Goal: Task Accomplishment & Management: Manage account settings

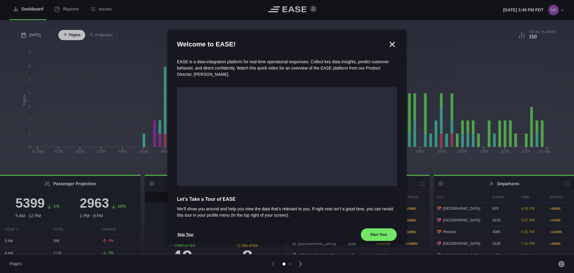
click at [391, 46] on icon at bounding box center [392, 44] width 4 height 4
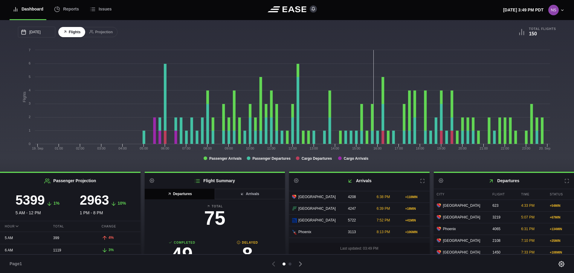
scroll to position [70, 0]
drag, startPoint x: 354, startPoint y: 233, endPoint x: 342, endPoint y: 231, distance: 12.1
click at [345, 231] on div "3113" at bounding box center [358, 231] width 27 height 11
copy div "3113"
click at [407, 251] on div "Last updated: 03:49 PM" at bounding box center [359, 247] width 141 height 11
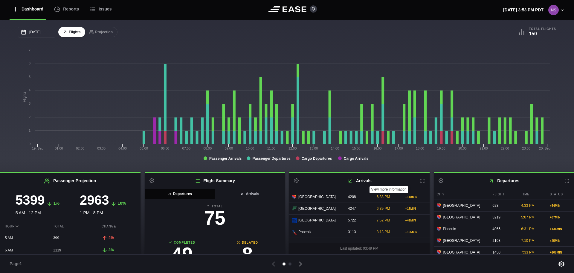
click at [422, 182] on icon at bounding box center [423, 181] width 4 height 4
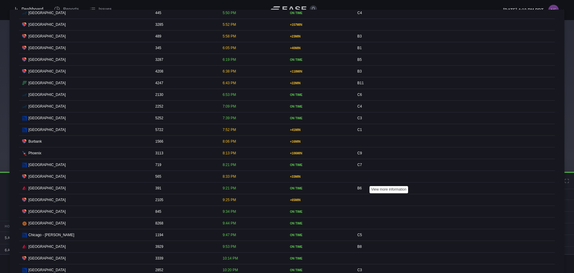
scroll to position [58, 0]
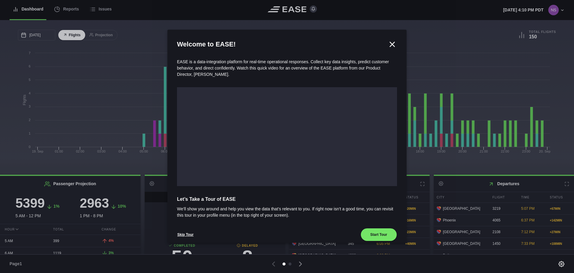
click at [390, 45] on icon at bounding box center [392, 44] width 4 height 4
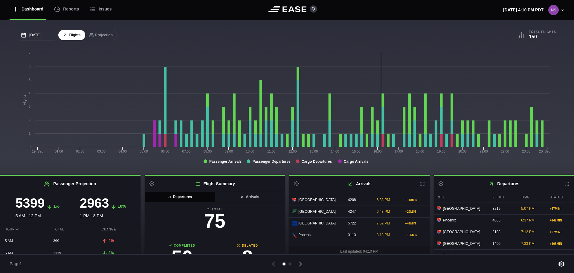
scroll to position [4, 0]
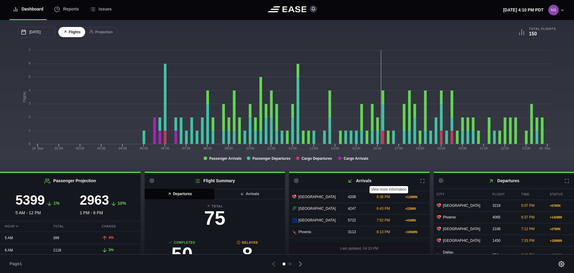
click at [421, 180] on icon at bounding box center [422, 180] width 5 height 5
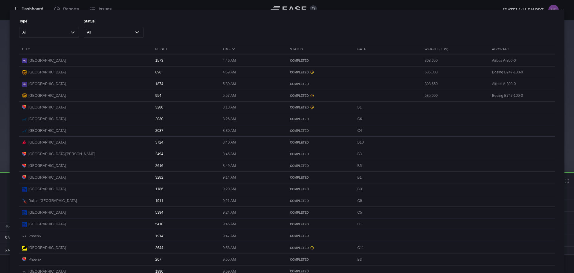
scroll to position [0, 0]
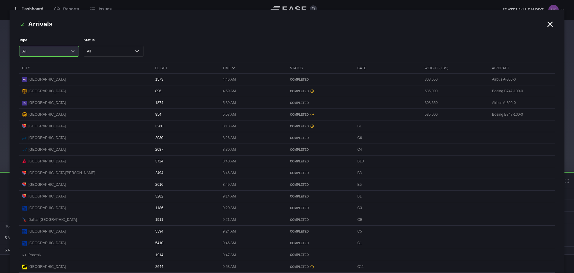
click at [57, 50] on select "All Cargo Passenger" at bounding box center [49, 51] width 60 height 11
click at [52, 57] on select "All Cargo Passenger" at bounding box center [49, 51] width 60 height 11
click at [546, 26] on icon at bounding box center [550, 24] width 9 height 9
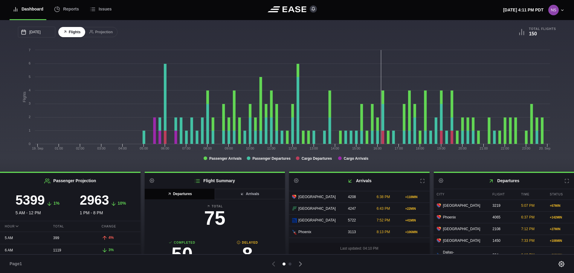
click at [292, 182] on h2 "Arrivals Settings" at bounding box center [359, 181] width 141 height 16
click at [565, 181] on icon at bounding box center [567, 180] width 5 height 5
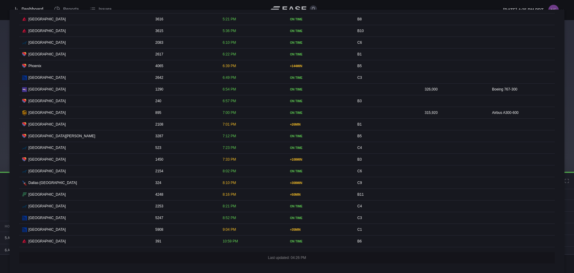
scroll to position [46, 0]
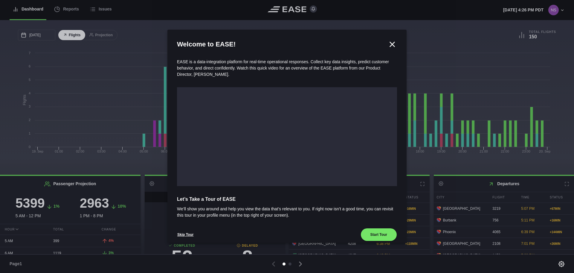
click at [390, 45] on icon at bounding box center [392, 44] width 4 height 4
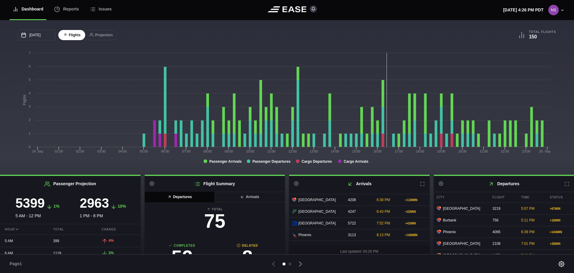
scroll to position [4, 0]
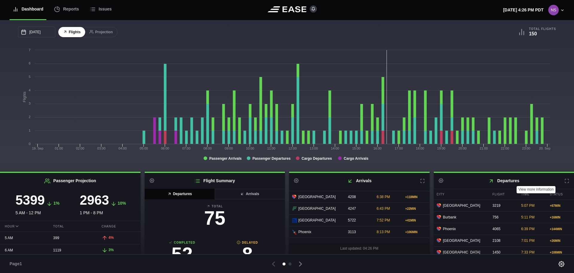
click at [565, 180] on icon at bounding box center [567, 180] width 5 height 5
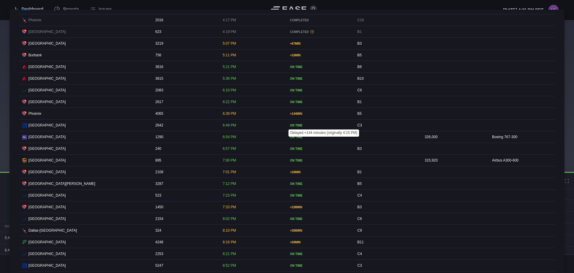
scroll to position [713, 0]
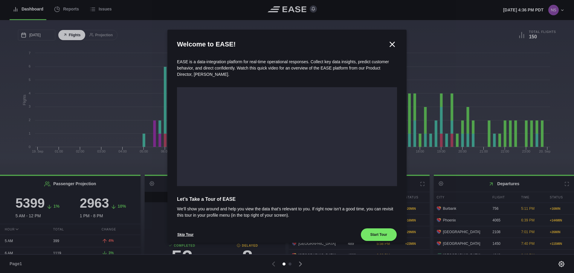
click at [392, 45] on icon at bounding box center [392, 44] width 9 height 9
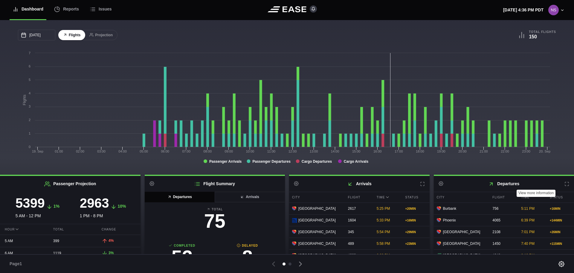
click at [565, 184] on icon at bounding box center [567, 183] width 5 height 5
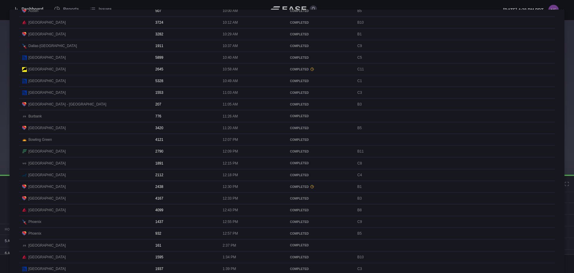
scroll to position [306, 0]
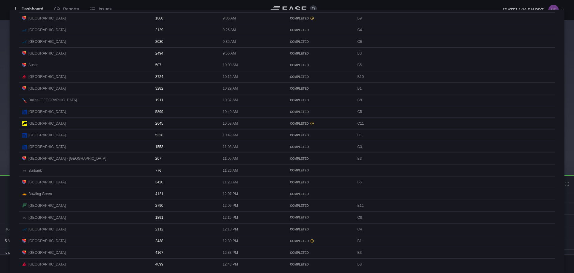
click at [6, 107] on div at bounding box center [287, 136] width 574 height 273
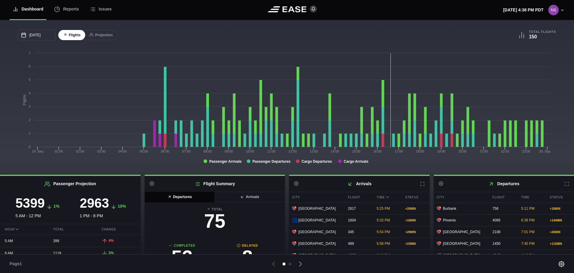
click at [421, 183] on icon at bounding box center [423, 184] width 4 height 4
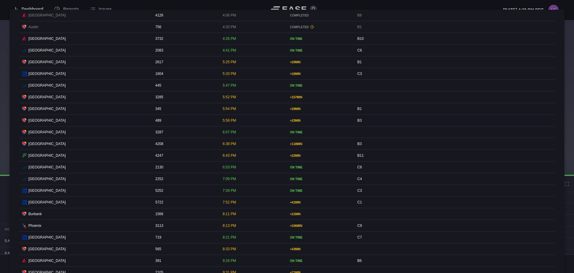
scroll to position [545, 0]
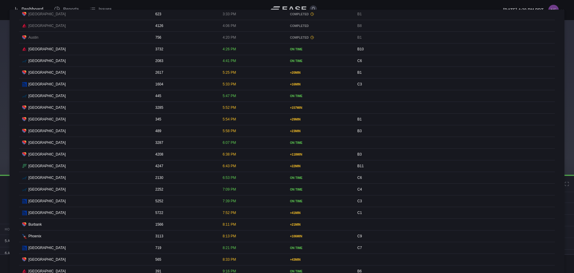
click at [194, 113] on div "3285" at bounding box center [186, 107] width 66 height 11
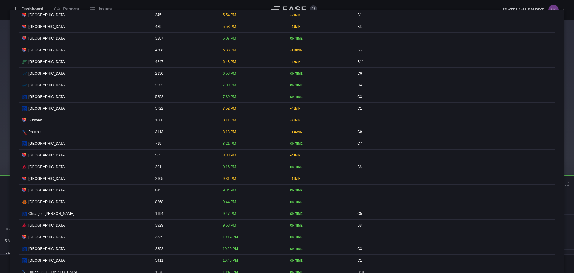
scroll to position [635, 0]
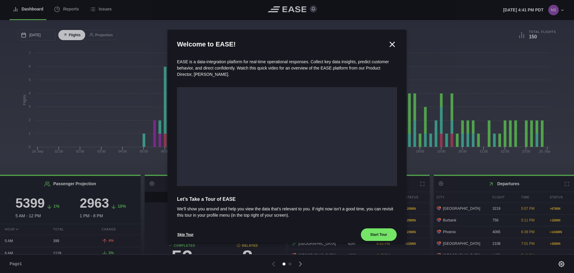
click at [389, 46] on icon at bounding box center [392, 44] width 9 height 9
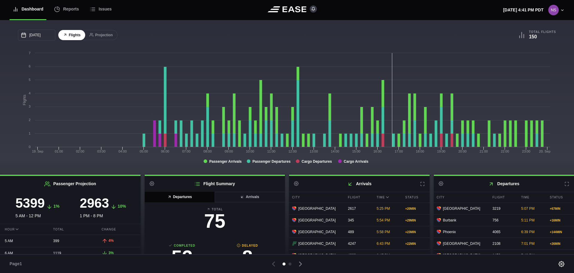
click at [423, 184] on h2 "Arrivals Settings" at bounding box center [359, 184] width 141 height 16
click at [420, 186] on icon at bounding box center [422, 183] width 5 height 5
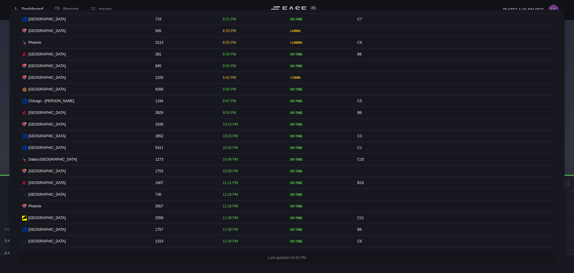
scroll to position [785, 0]
